Goal: Information Seeking & Learning: Learn about a topic

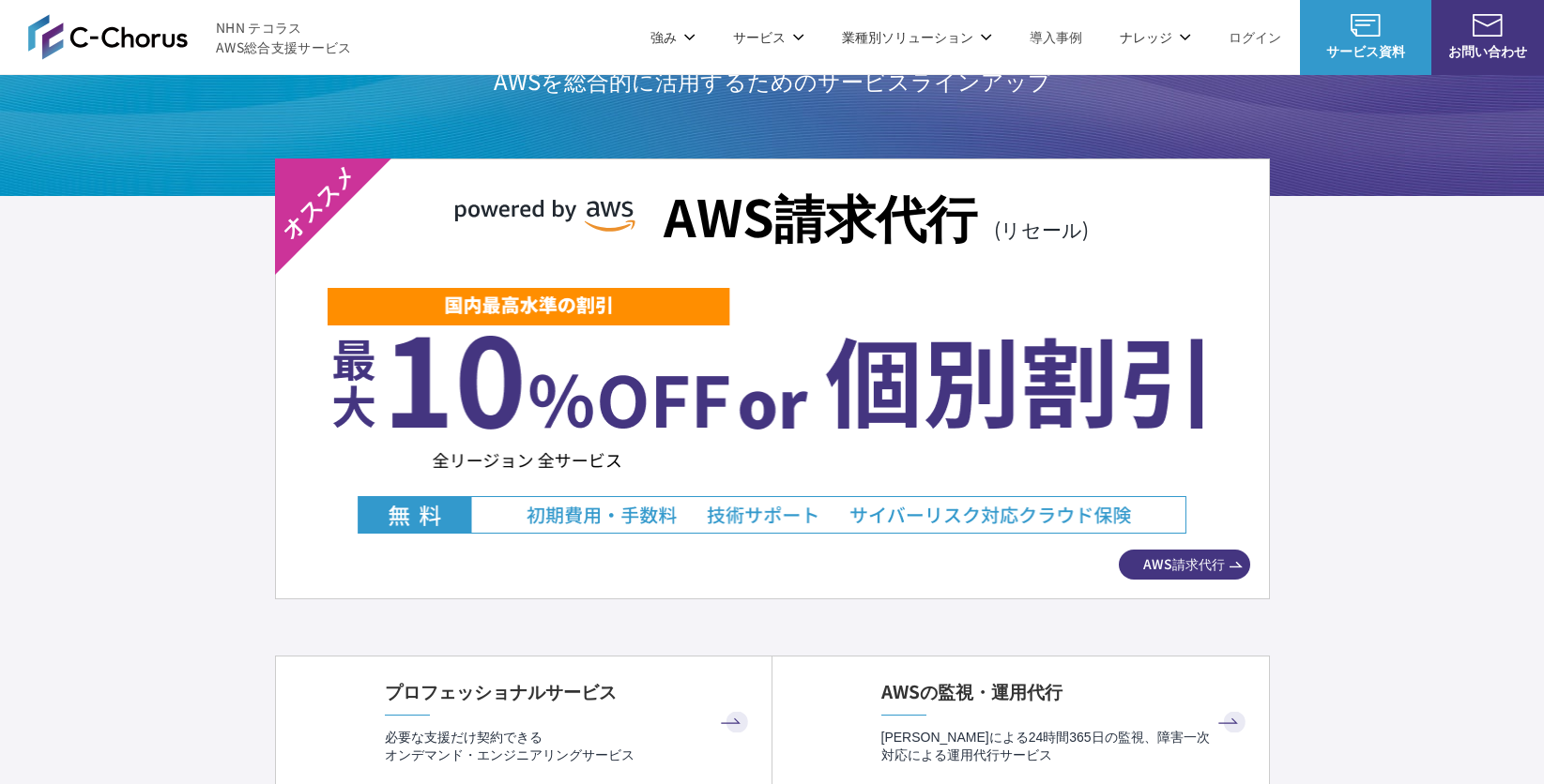
scroll to position [3292, 0]
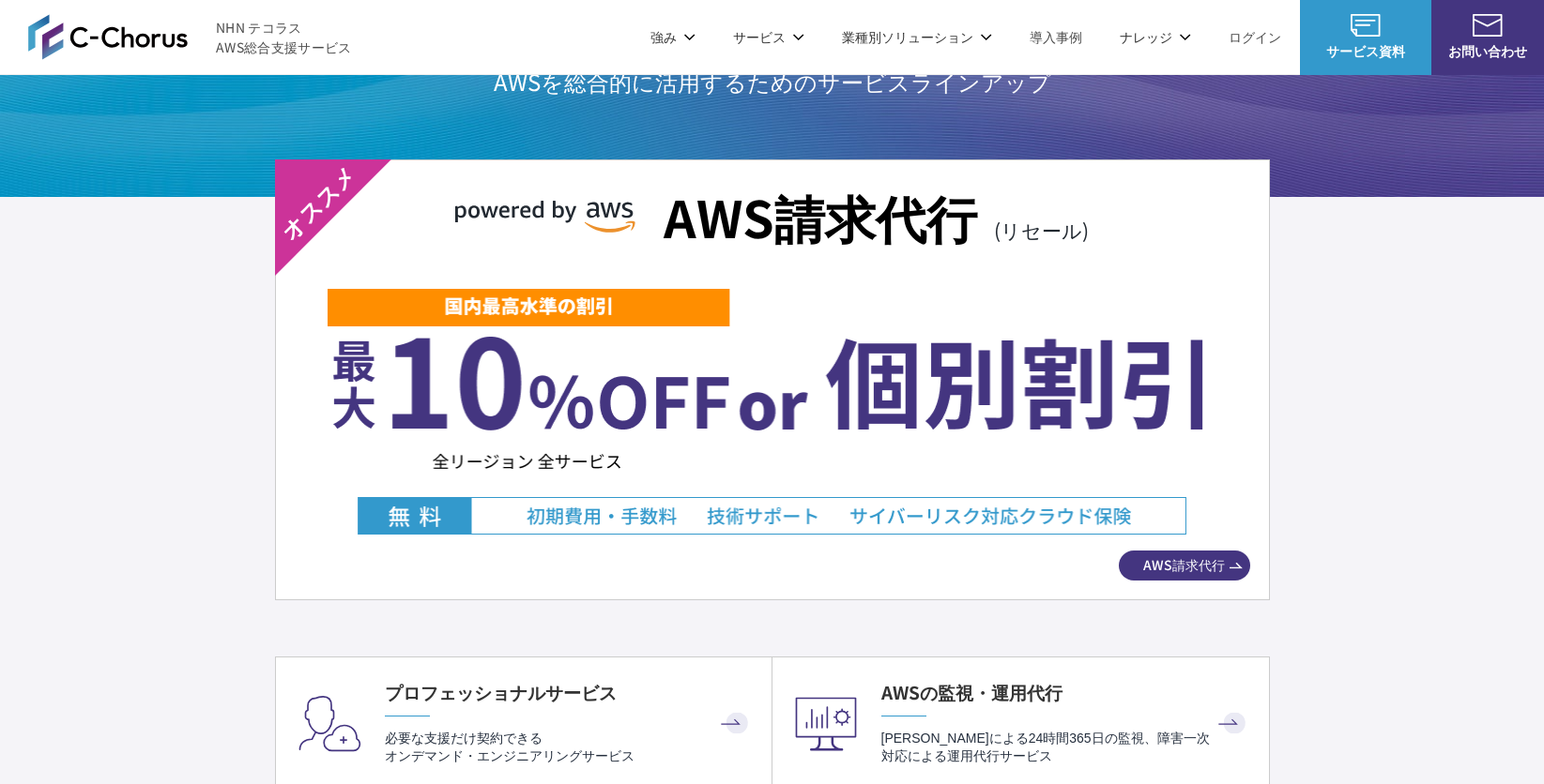
click at [748, 446] on img at bounding box center [772, 411] width 889 height 248
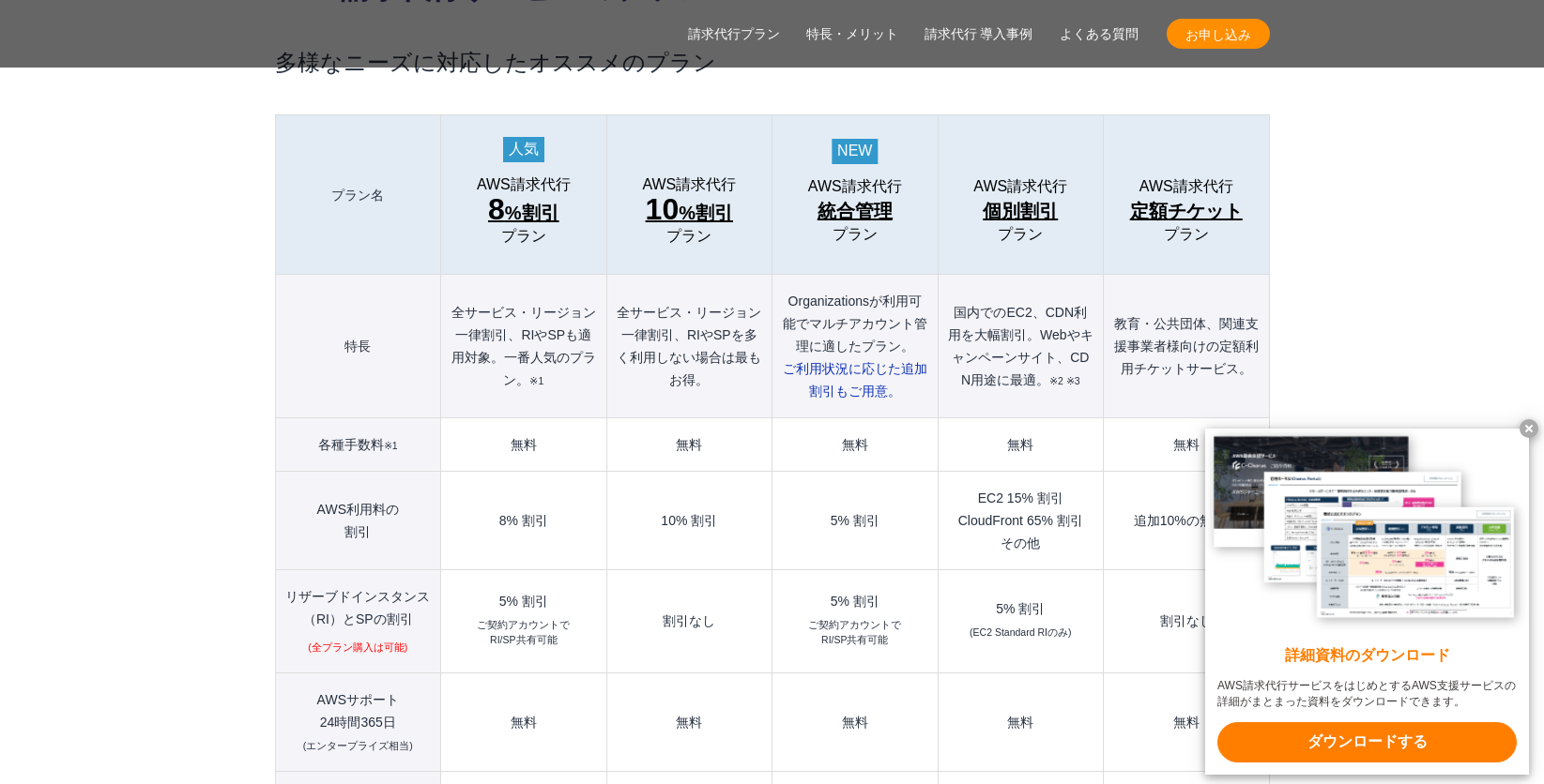
scroll to position [2086, 0]
click at [1525, 421] on x-t at bounding box center [1529, 429] width 19 height 19
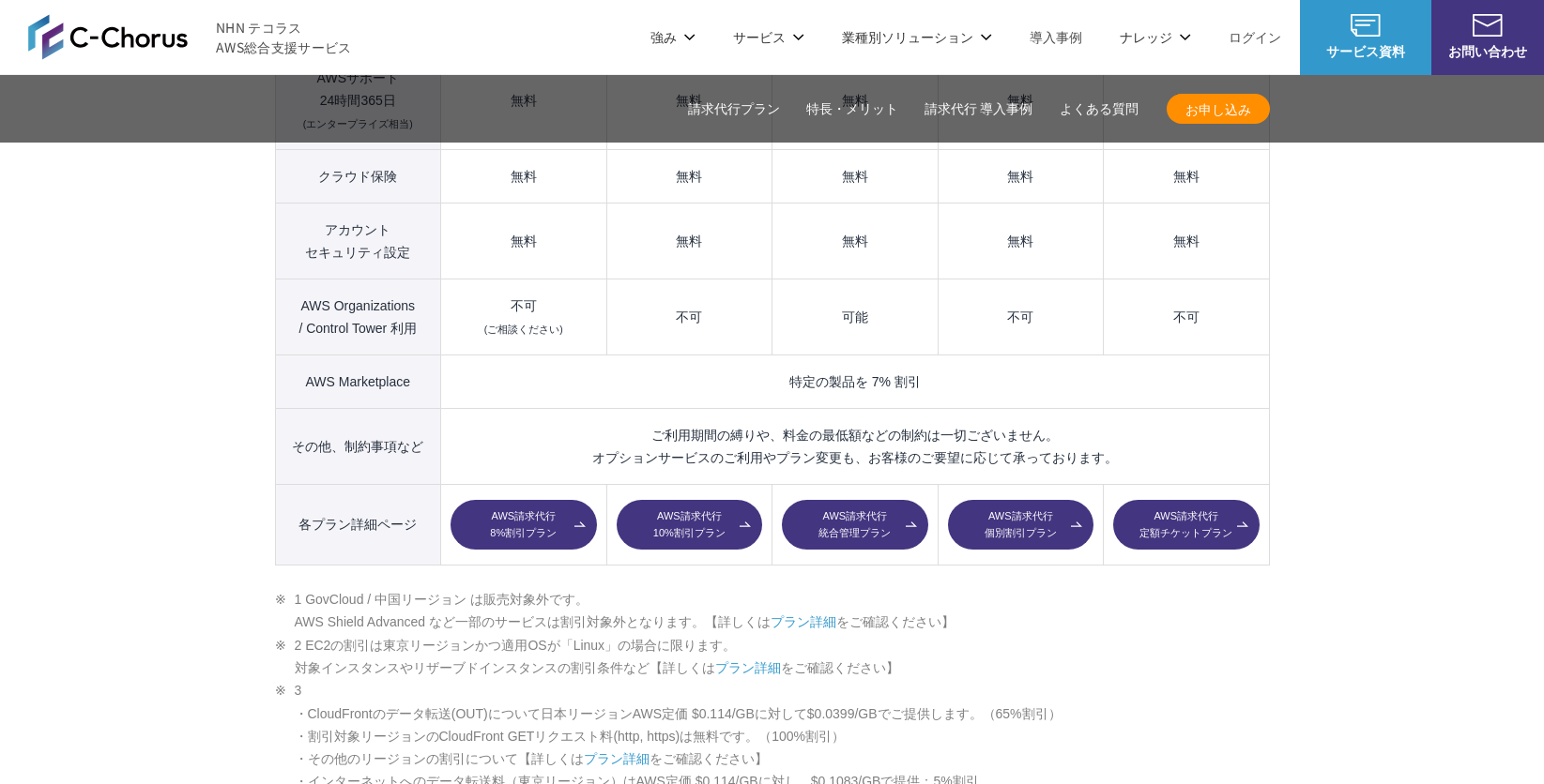
scroll to position [2706, 0]
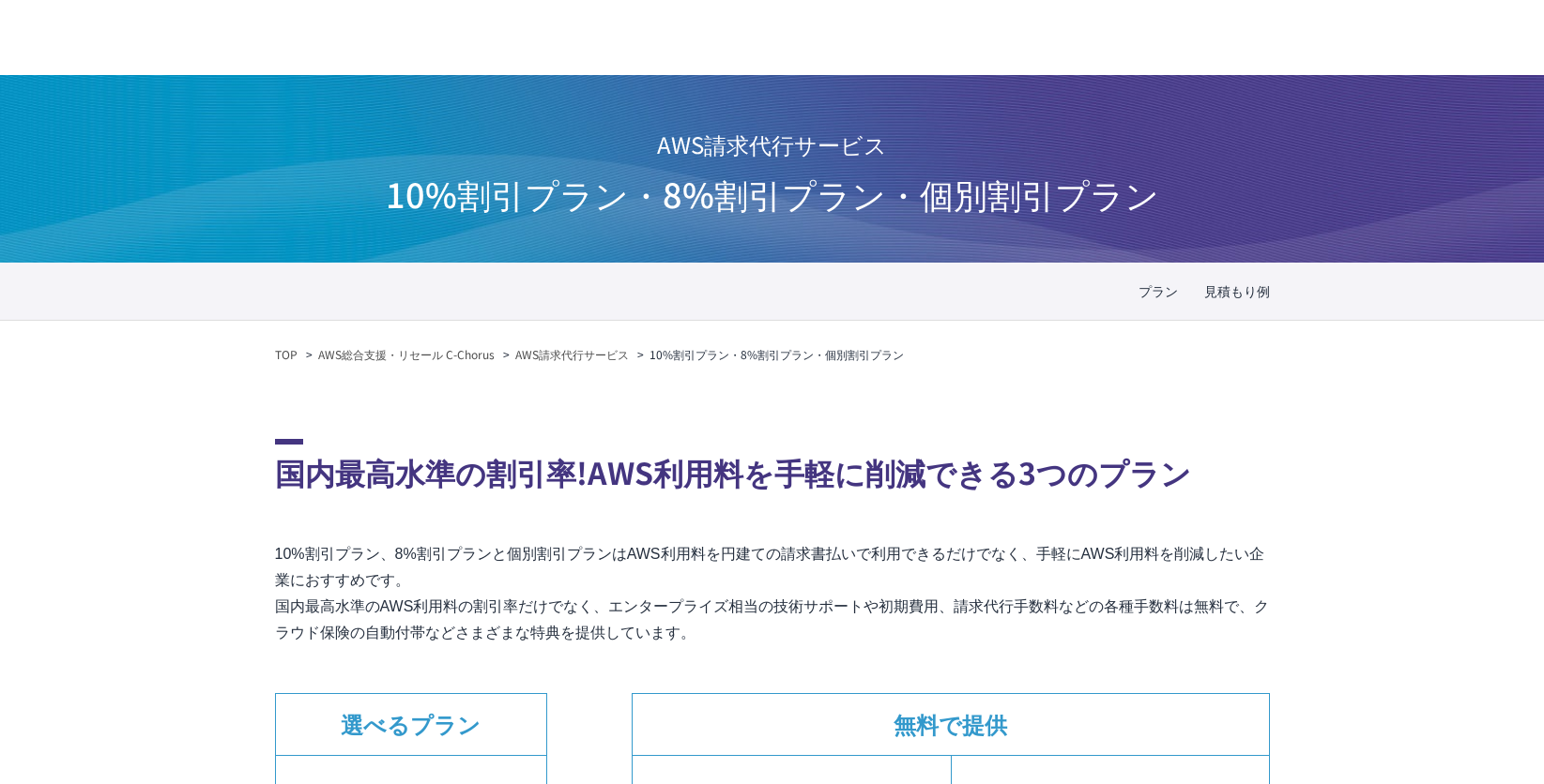
scroll to position [458, 0]
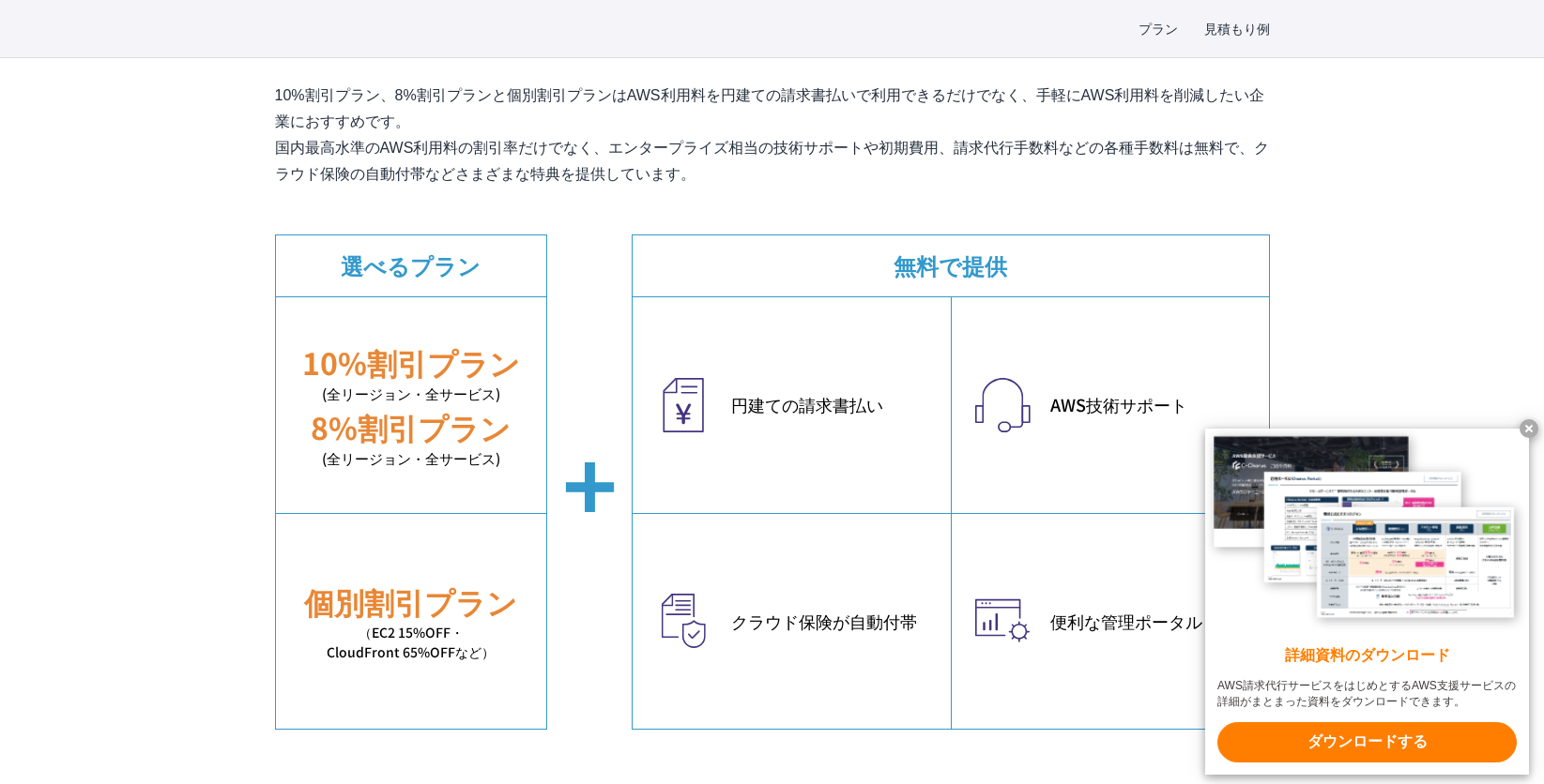
click at [1534, 428] on x-t at bounding box center [1529, 429] width 19 height 19
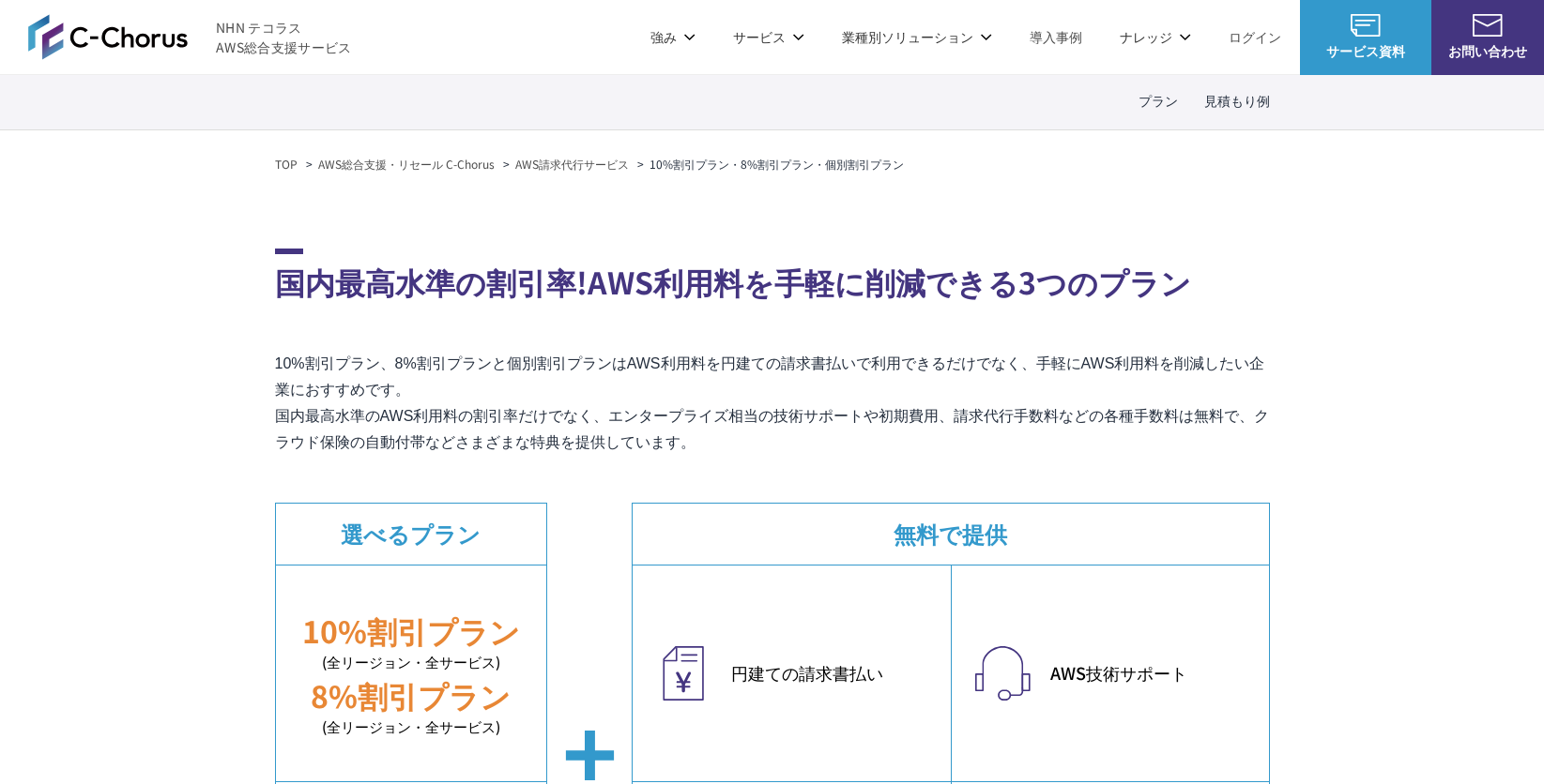
scroll to position [0, 0]
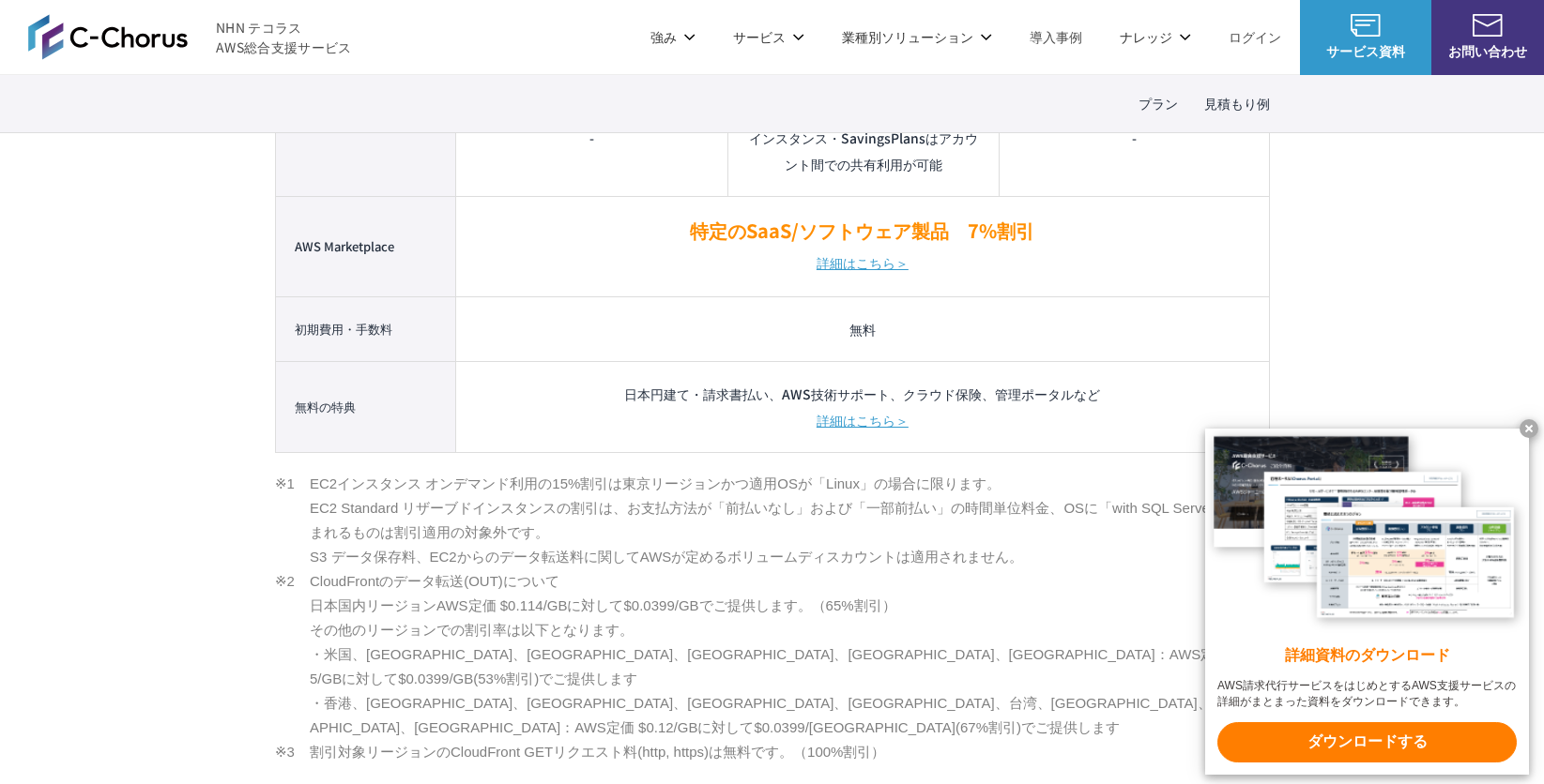
scroll to position [1971, 0]
click at [1526, 420] on x-t at bounding box center [1529, 429] width 19 height 19
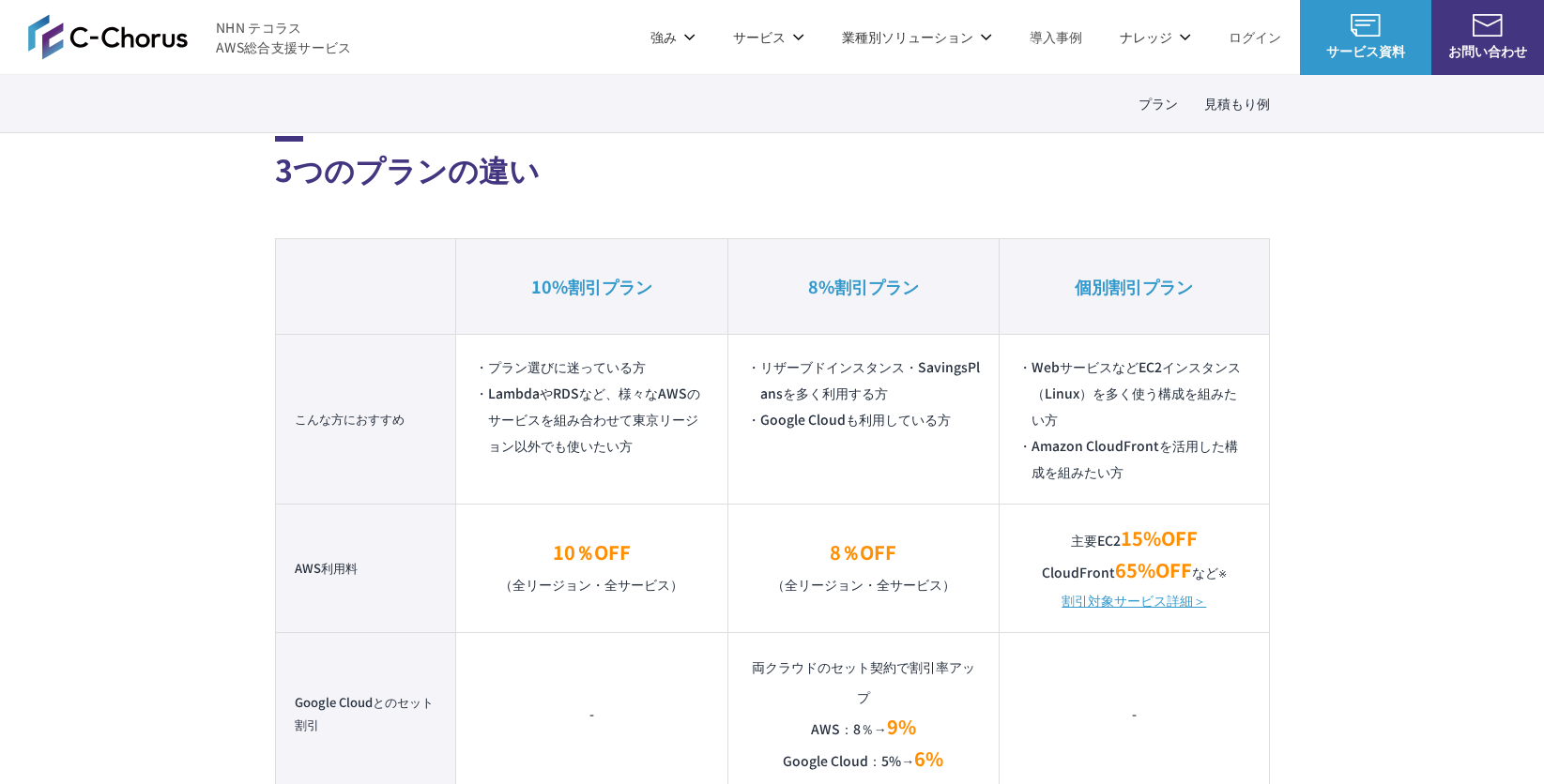
scroll to position [1164, 0]
